Goal: Information Seeking & Learning: Get advice/opinions

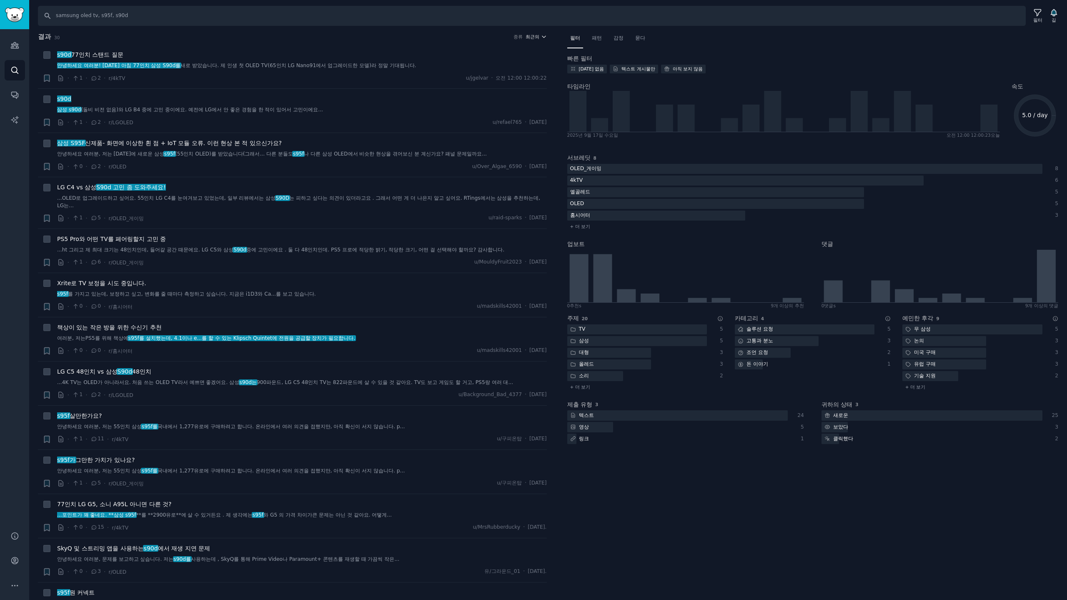
click at [533, 37] on font "최근의" at bounding box center [532, 36] width 14 height 5
click at [493, 66] on p "Upvotes" at bounding box center [491, 67] width 21 height 7
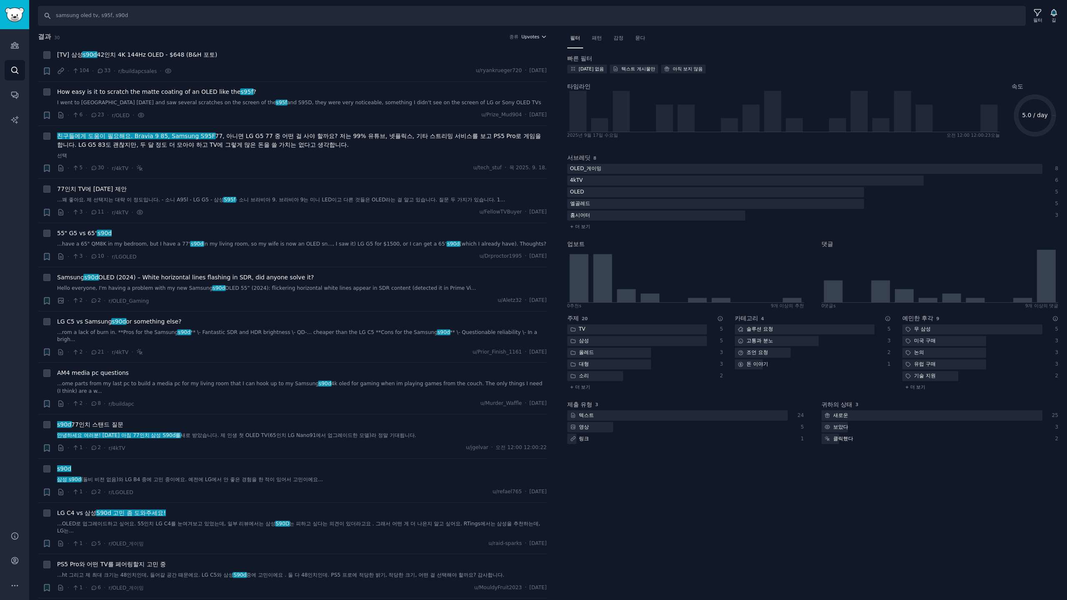
click at [536, 34] on span "Upvotes" at bounding box center [530, 37] width 18 height 6
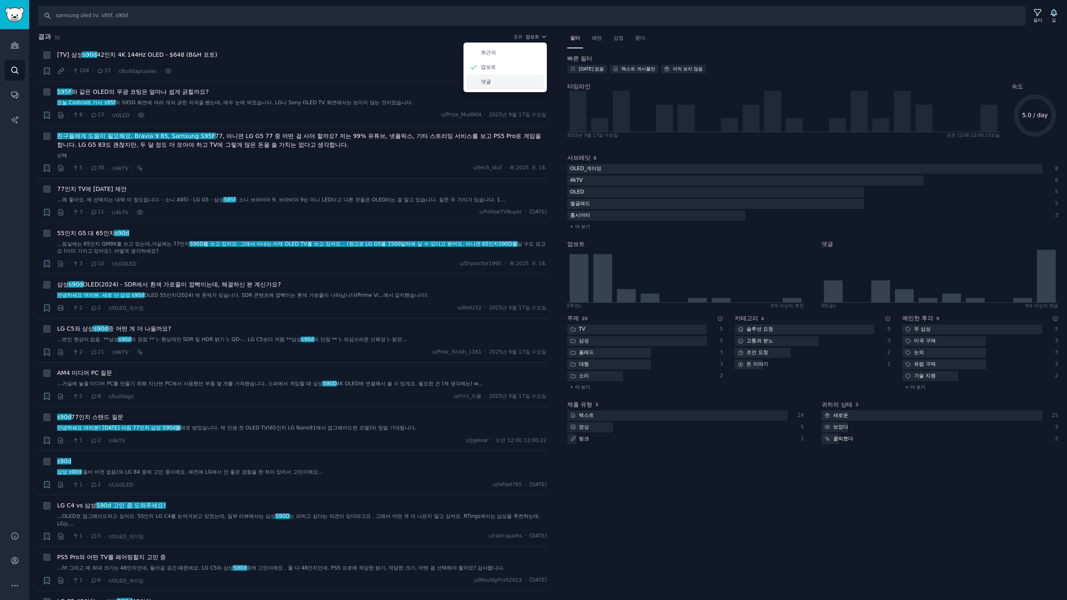
click at [481, 83] on font "댓글" at bounding box center [486, 82] width 10 height 6
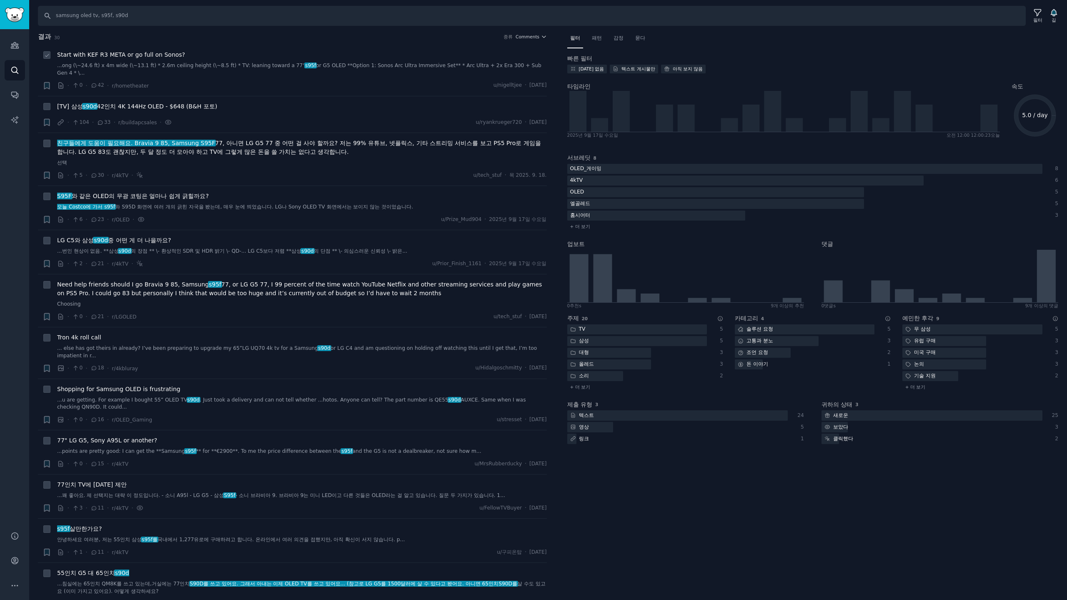
click at [185, 59] on div "Start with KEF R3 META or go full on Sonos? ...ong (\~24.6 ft) x 4m wide (\~13.…" at bounding box center [302, 63] width 490 height 26
click at [150, 55] on span "Start with KEF R3 META or go full on Sonos?" at bounding box center [121, 54] width 128 height 9
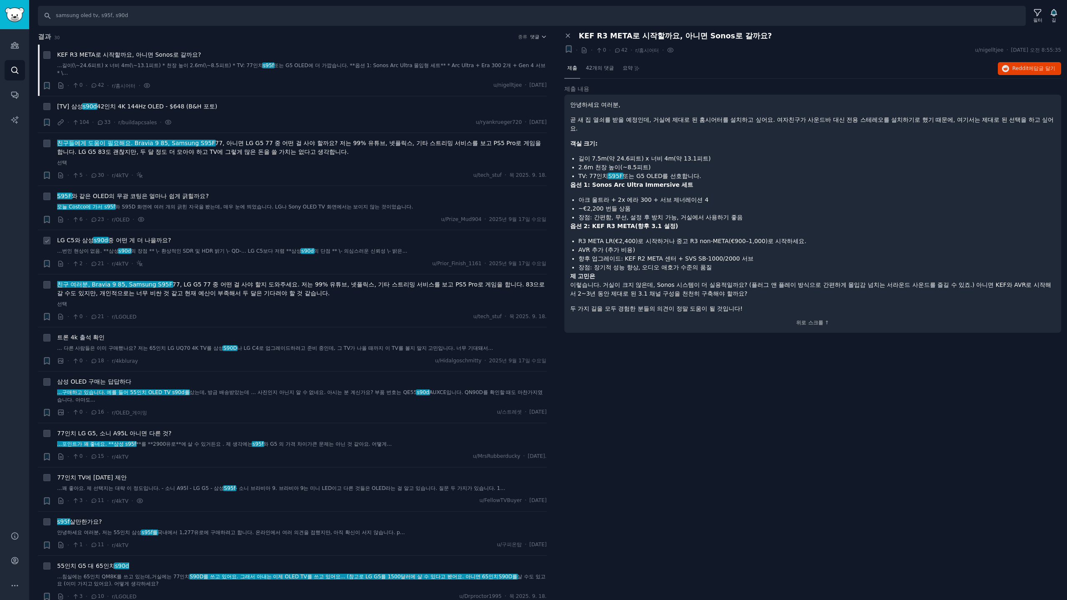
click at [108, 237] on font "중 어떤 게 더 나을까요?" at bounding box center [139, 240] width 63 height 7
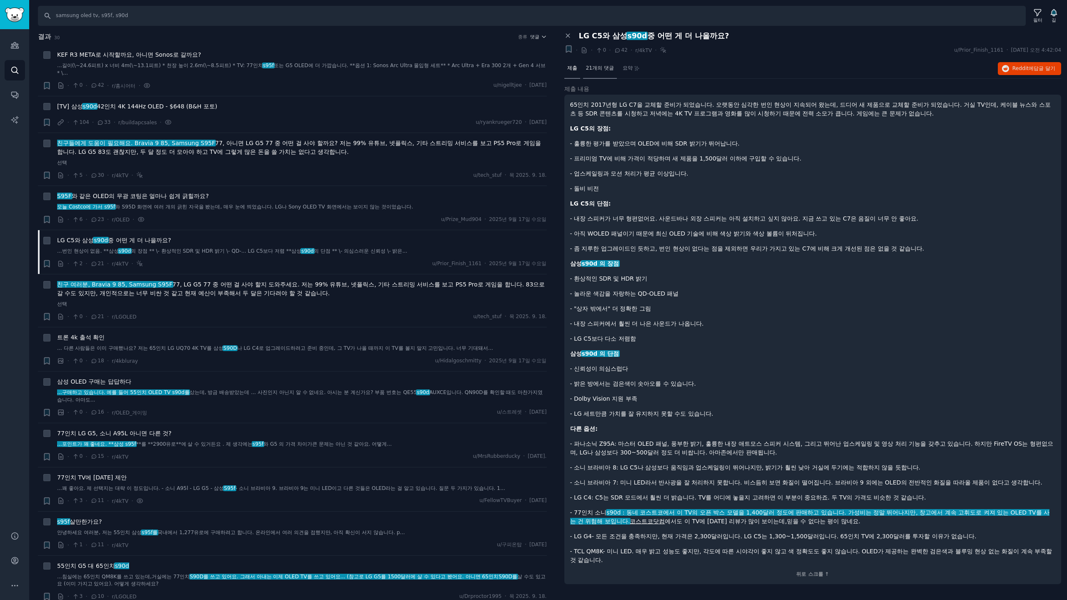
click at [597, 67] on font "21개의 댓글" at bounding box center [600, 68] width 28 height 6
